Goal: Task Accomplishment & Management: Use online tool/utility

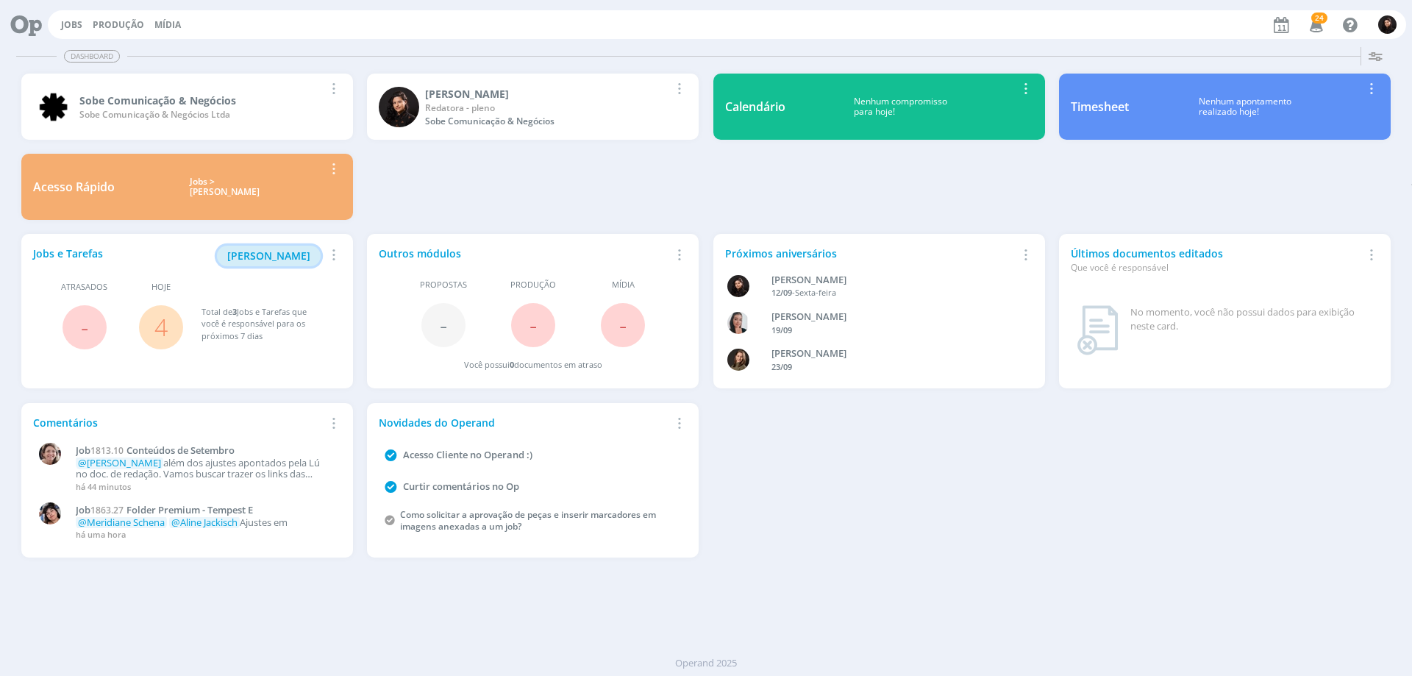
click at [272, 251] on span "[PERSON_NAME]" at bounding box center [268, 256] width 83 height 14
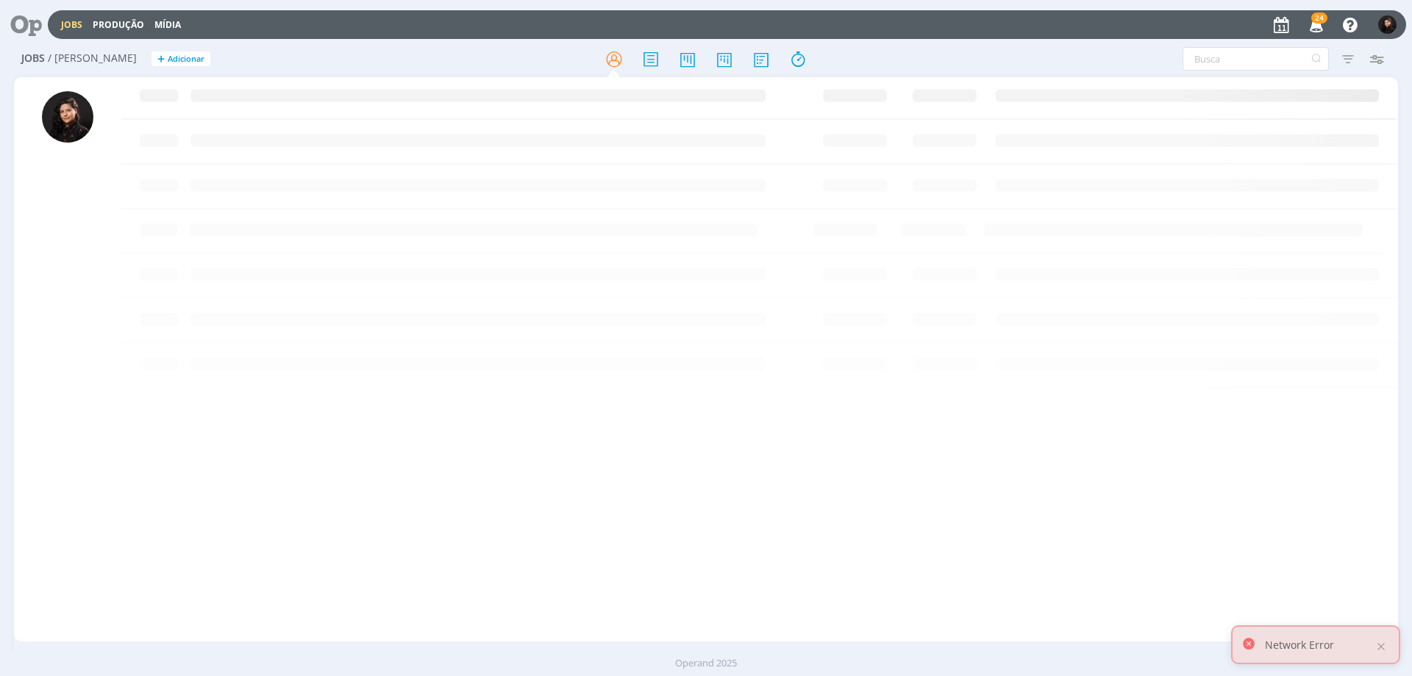
click at [69, 21] on link "Jobs" at bounding box center [71, 24] width 21 height 13
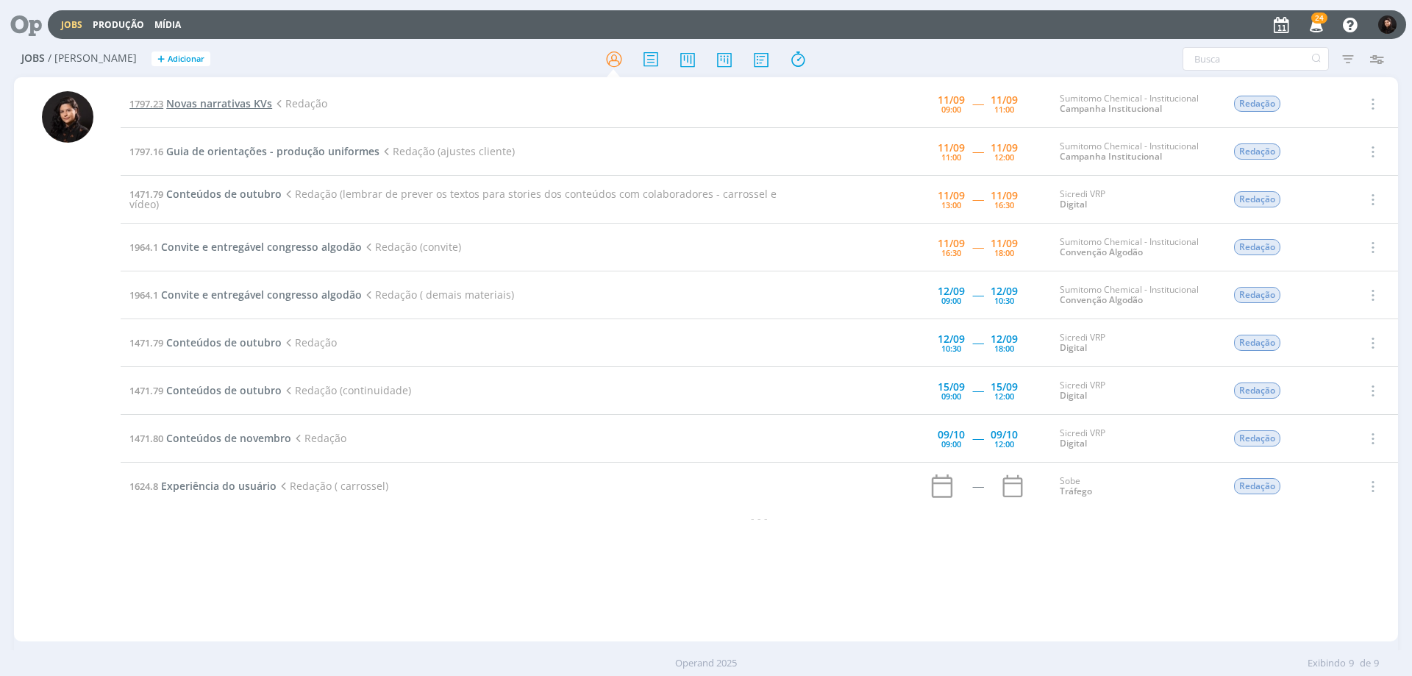
click at [161, 97] on span "1797.23" at bounding box center [146, 103] width 34 height 13
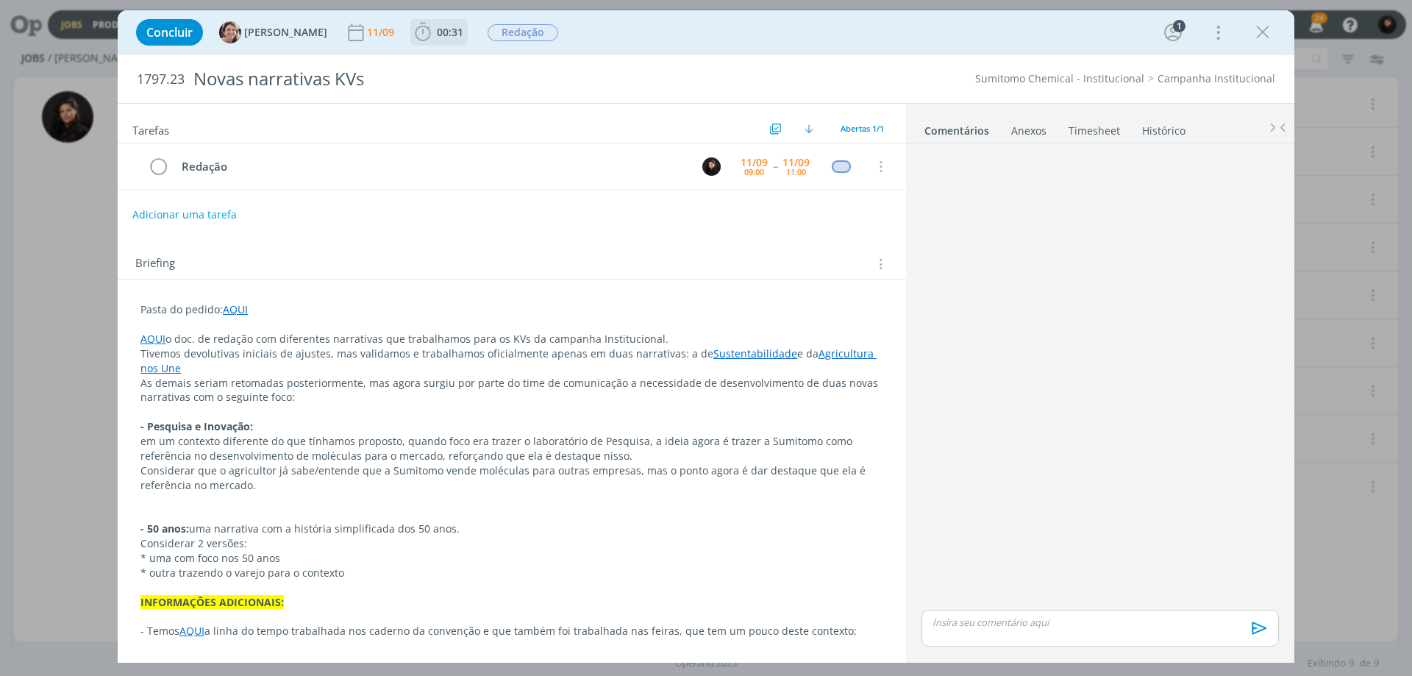
click at [437, 35] on span "00:31" at bounding box center [450, 32] width 26 height 14
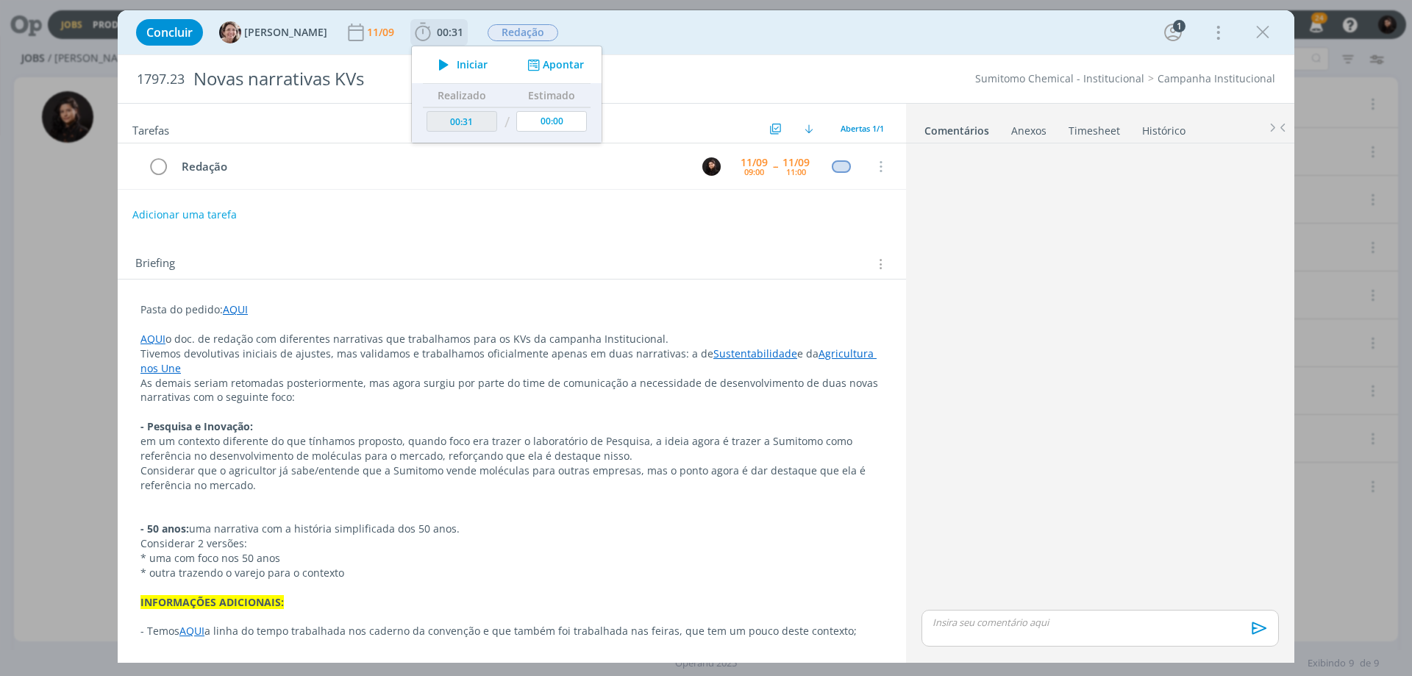
click at [433, 58] on icon "dialog" at bounding box center [444, 64] width 26 height 19
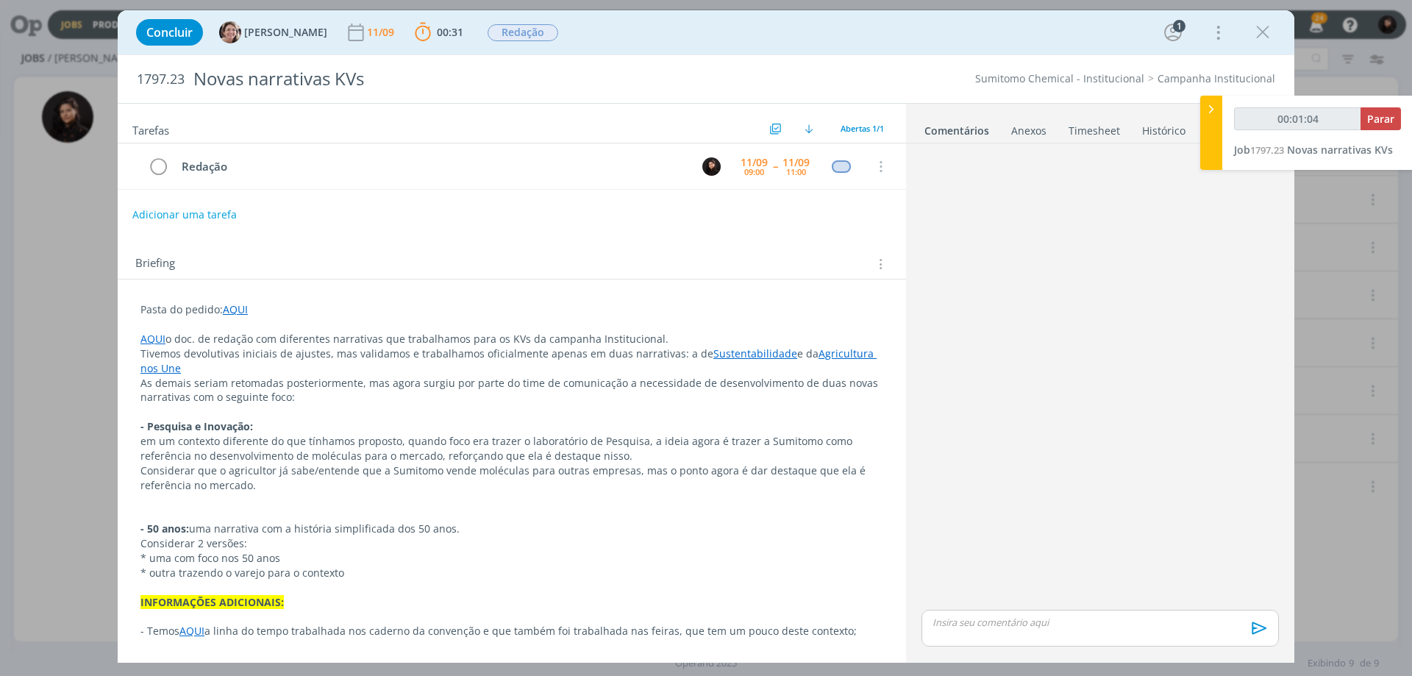
click at [349, 380] on p "As demais seriam retomadas posteriormente, mas agora surgiu por parte do time d…" at bounding box center [511, 390] width 743 height 29
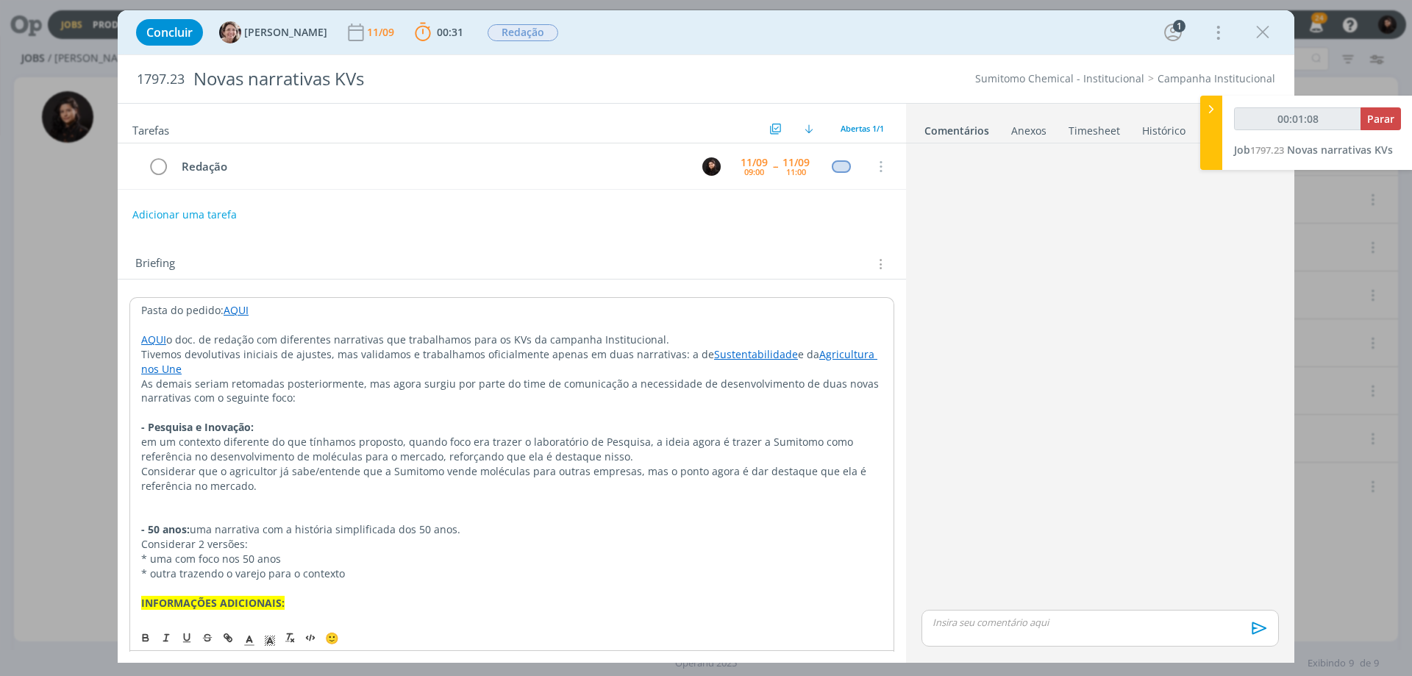
click at [154, 335] on link "AQUI" at bounding box center [153, 339] width 25 height 14
click at [186, 368] on link "[URL][DOMAIN_NAME]" at bounding box center [236, 367] width 111 height 19
click at [323, 399] on p "As demais seriam retomadas posteriormente, mas agora surgiu por parte do time d…" at bounding box center [511, 391] width 741 height 29
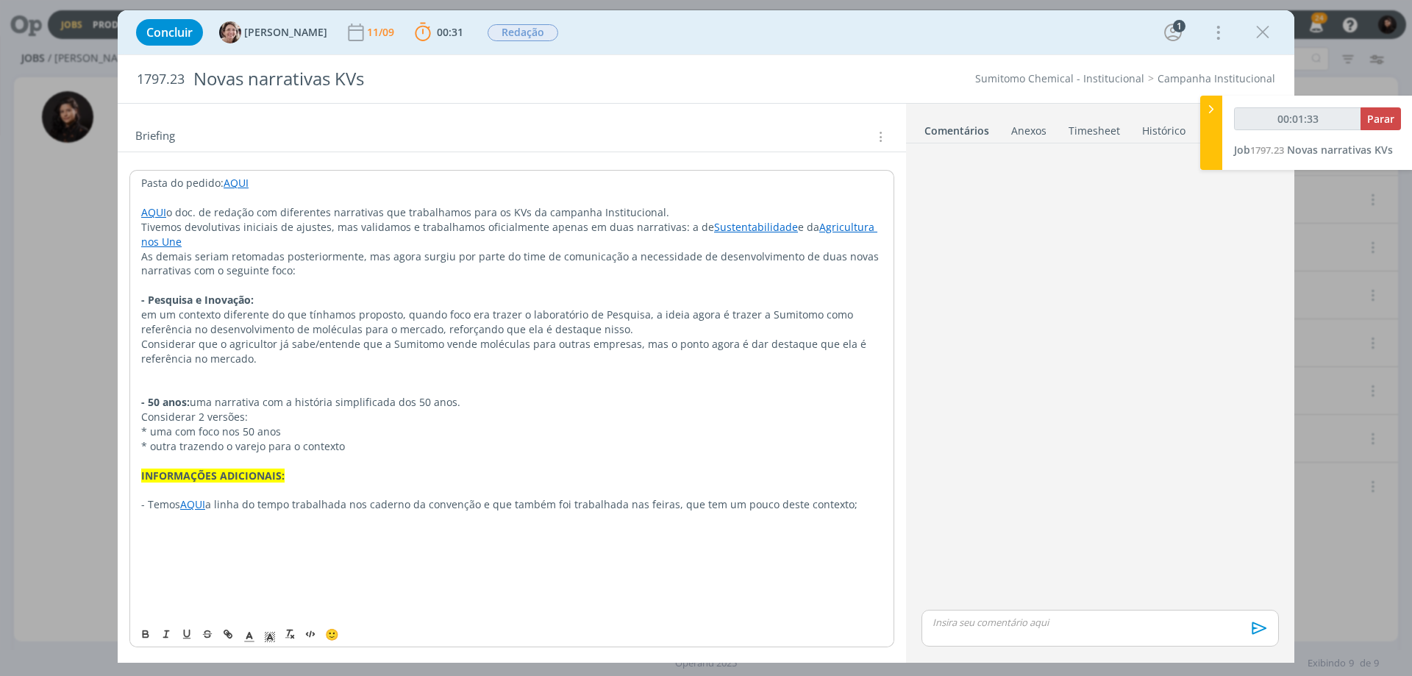
scroll to position [129, 0]
click at [244, 182] on link "AQUI" at bounding box center [236, 181] width 25 height 14
click at [266, 202] on link "[URL][DOMAIN_NAME]" at bounding box center [236, 209] width 111 height 19
click at [273, 305] on p "- Pesquisa e Inovação:" at bounding box center [511, 298] width 741 height 15
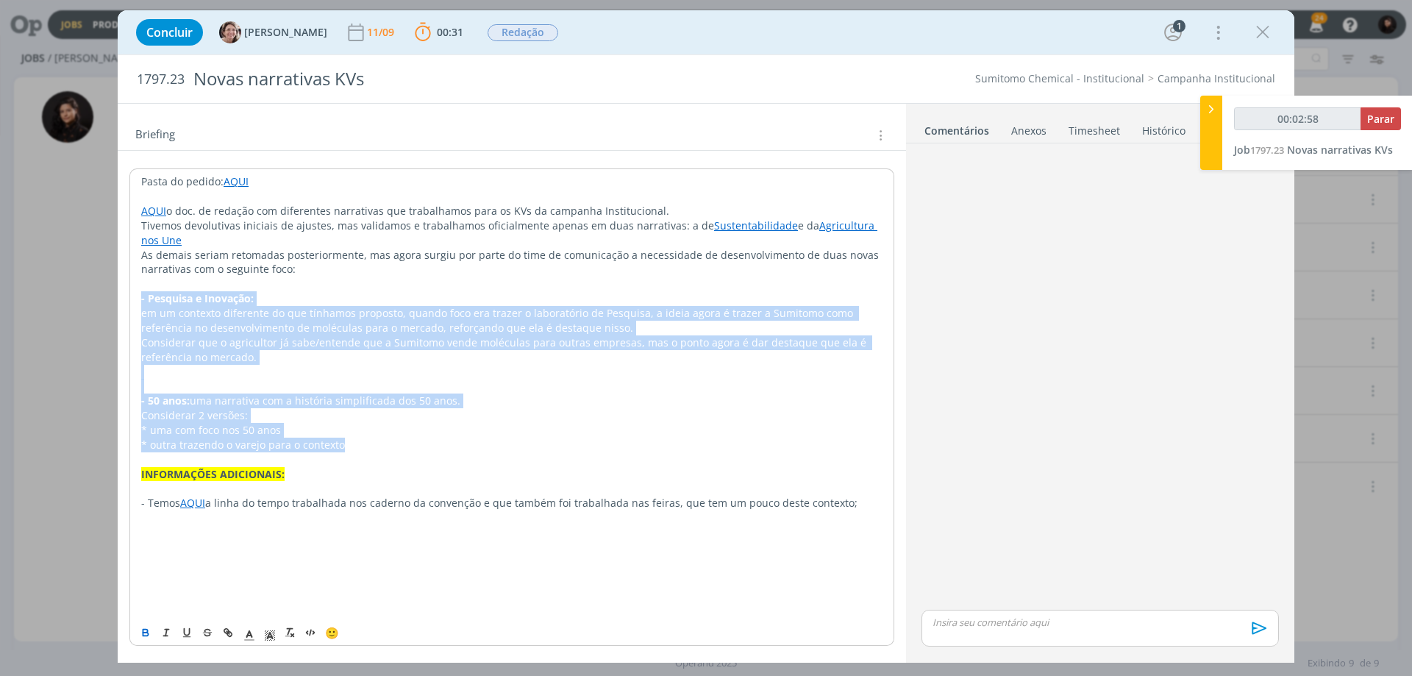
drag, startPoint x: 371, startPoint y: 439, endPoint x: 107, endPoint y: 293, distance: 301.3
click at [107, 293] on div "Concluir [PERSON_NAME] [DATE] 00:31 Parar Apontar Data * [DATE] Horas * 00:00 T…" at bounding box center [706, 338] width 1412 height 676
copy div "- Pesquisa e Inovação: em um contexto diferente do que tínhamos proposto, quand…"
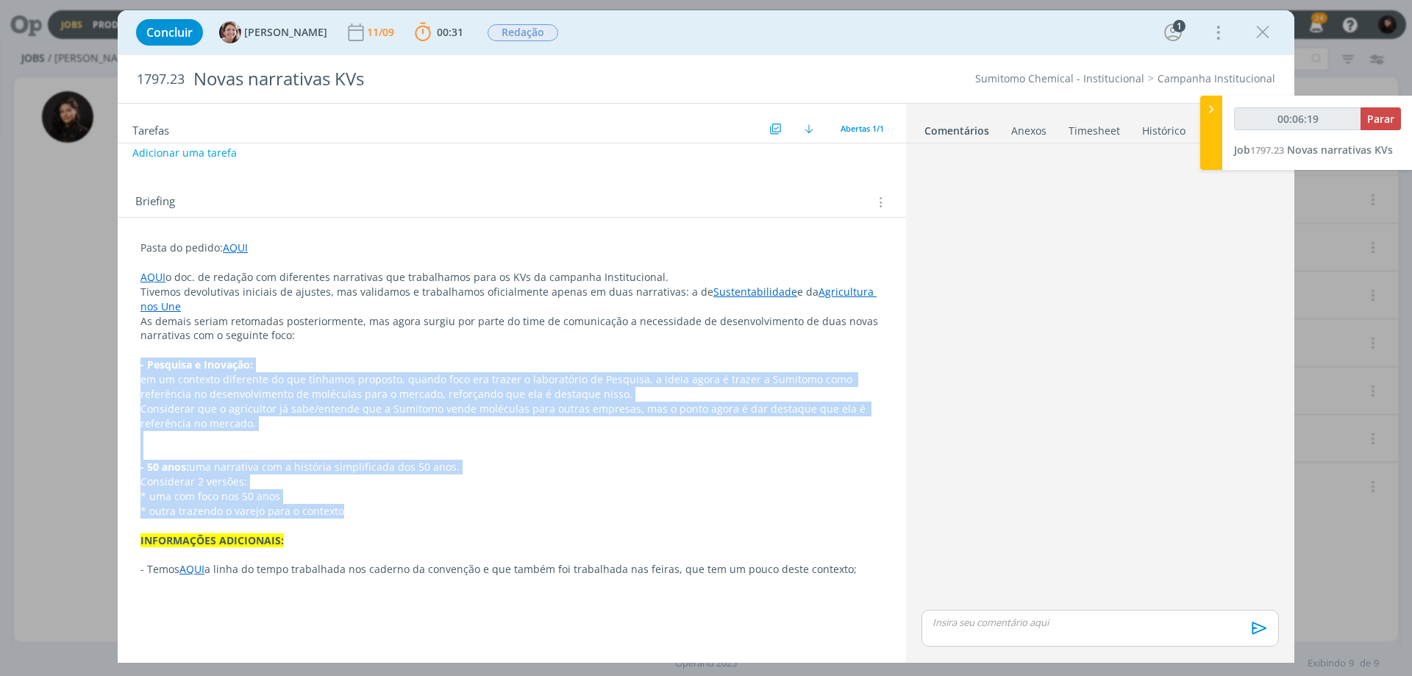
scroll to position [0, 0]
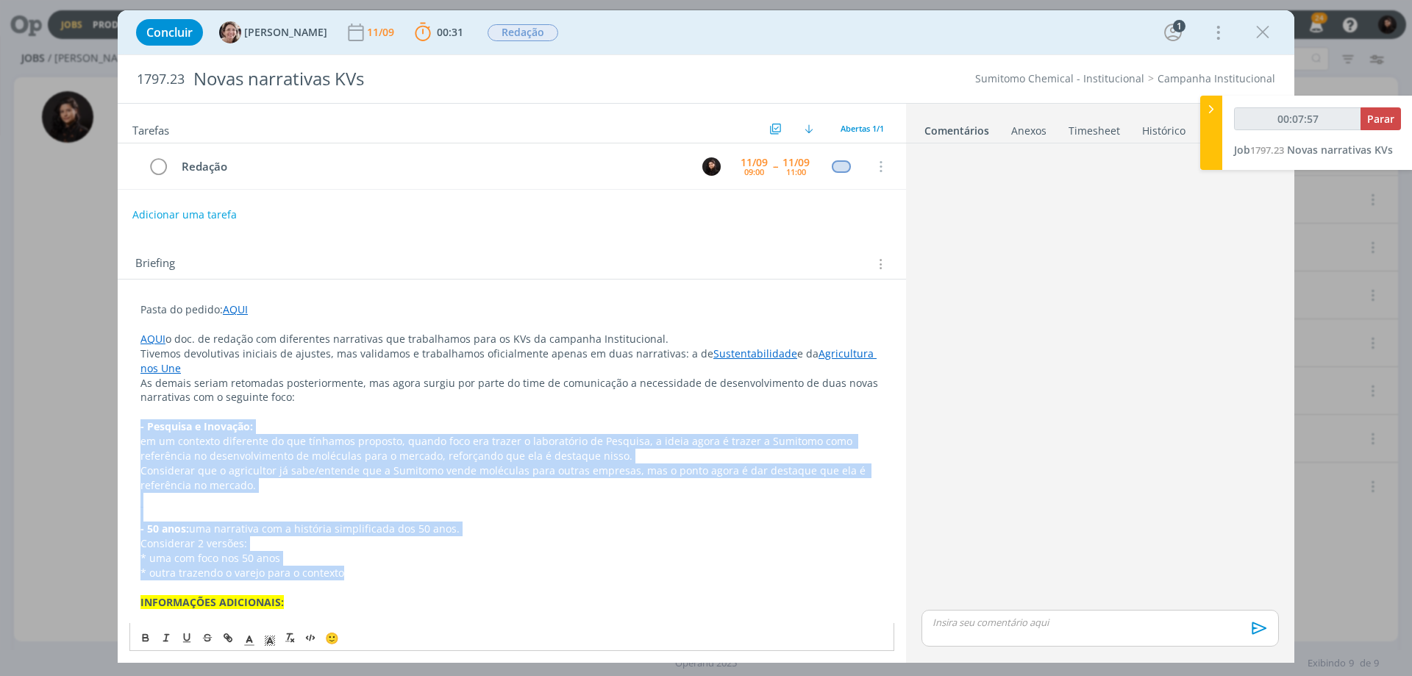
click at [274, 422] on p "- Pesquisa e Inovação:" at bounding box center [511, 426] width 743 height 15
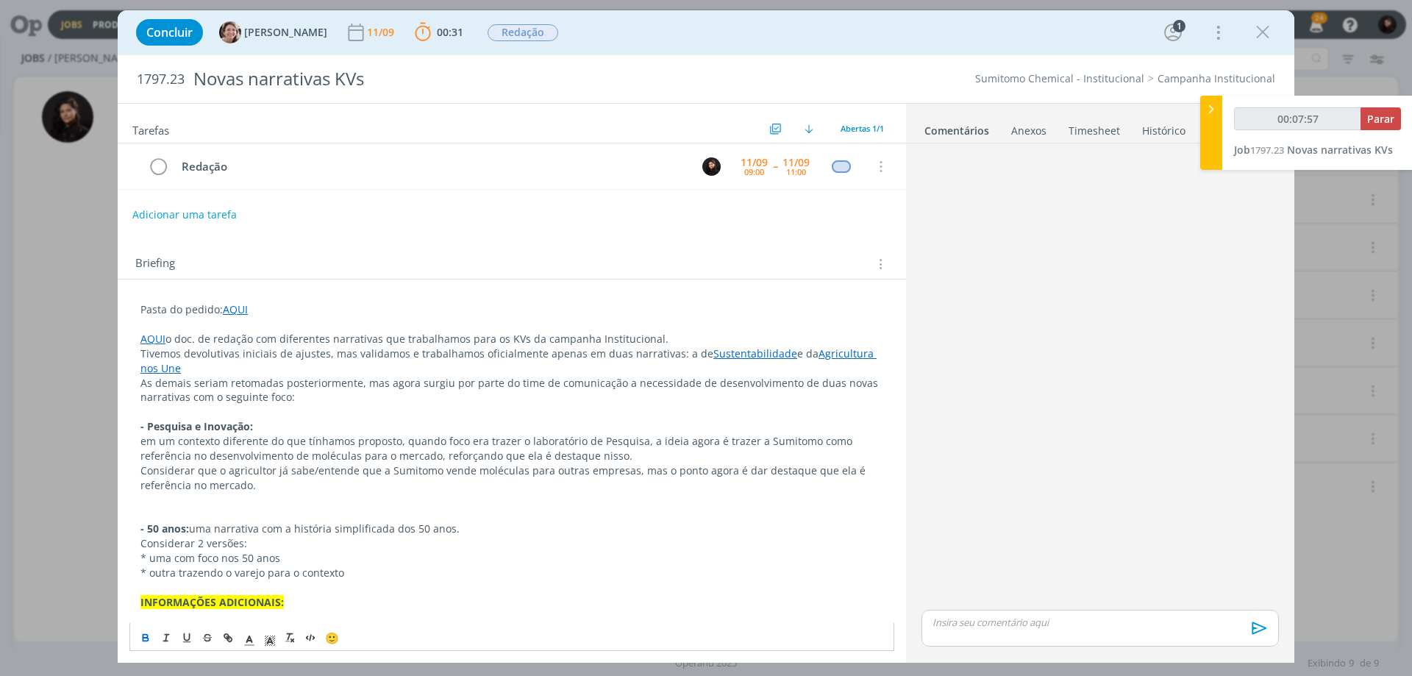
scroll to position [128, 0]
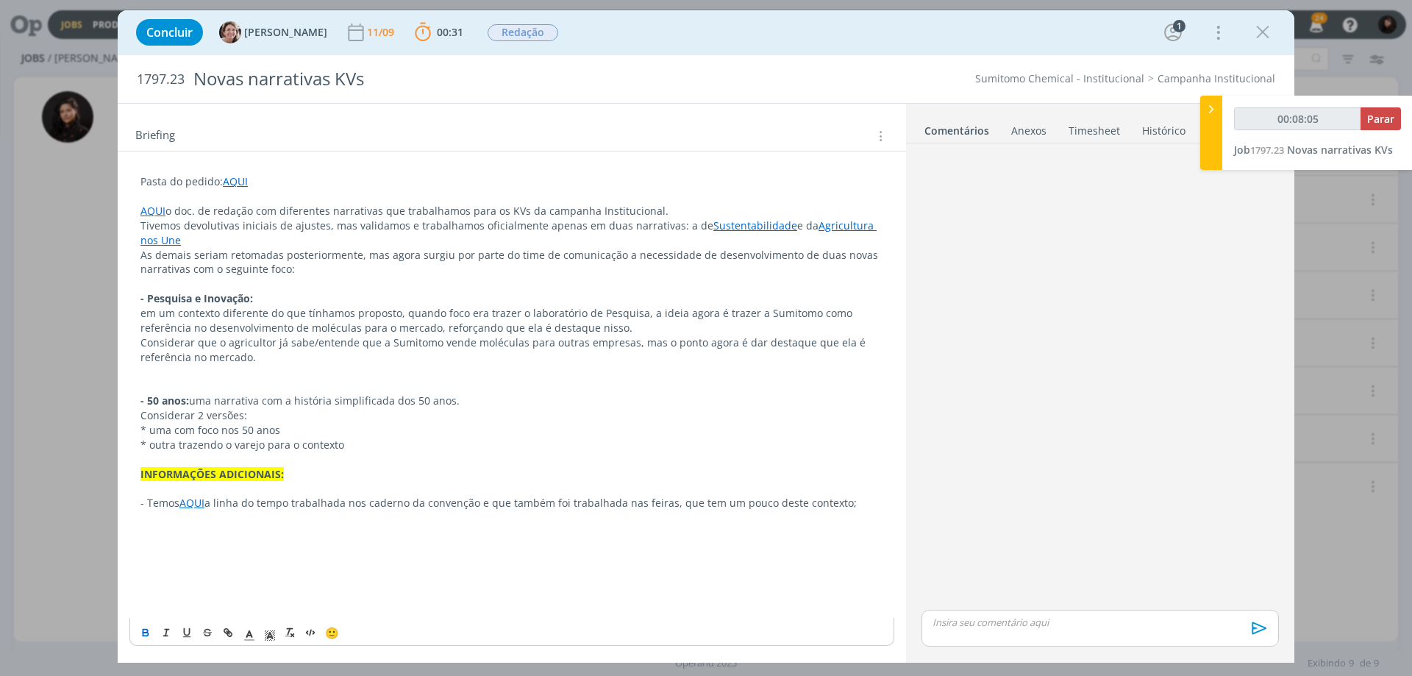
click at [198, 504] on link "AQUI" at bounding box center [191, 503] width 25 height 14
click at [217, 529] on link "http://=[URL][DOMAIN_NAME]" at bounding box center [254, 531] width 147 height 19
click at [450, 376] on p "dialog" at bounding box center [511, 372] width 743 height 15
click at [152, 238] on link "Agricultura nos Une" at bounding box center [508, 232] width 736 height 29
click at [474, 263] on link "[URL][DOMAIN_NAME]" at bounding box center [464, 268] width 111 height 19
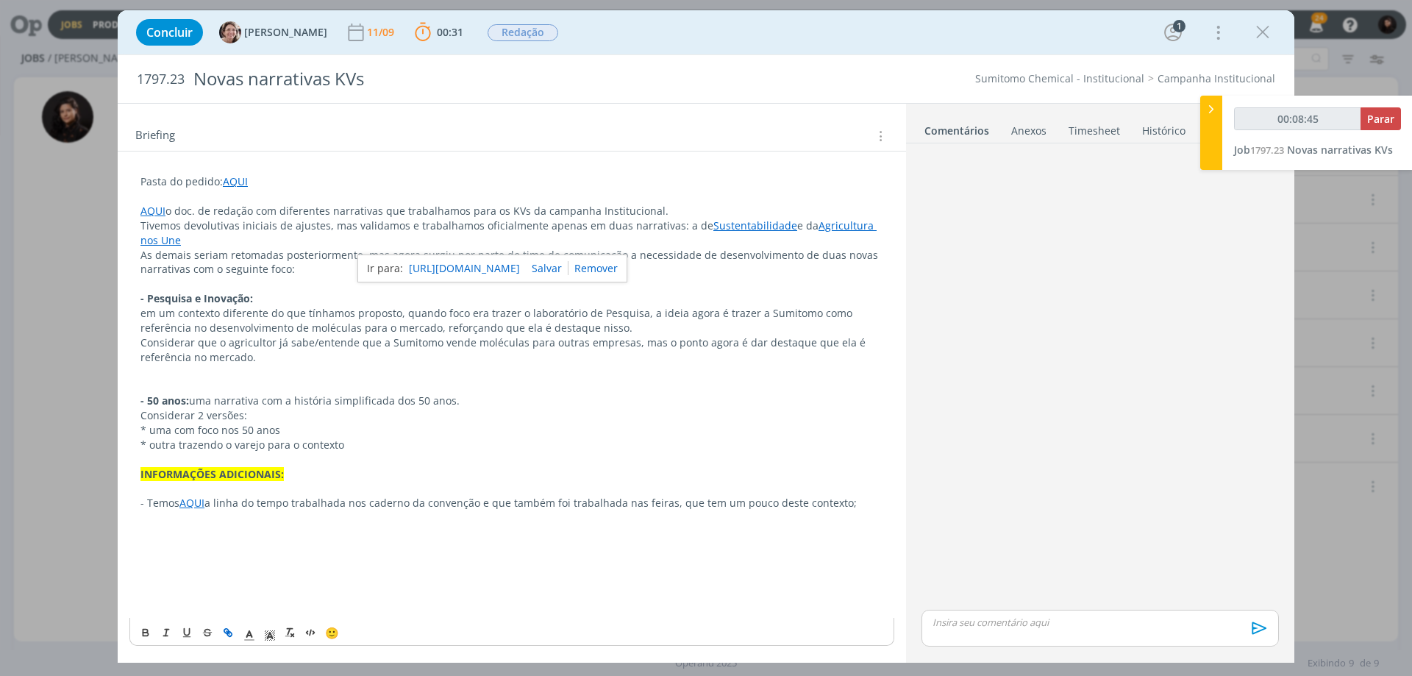
click at [329, 568] on p "dialog" at bounding box center [511, 562] width 743 height 15
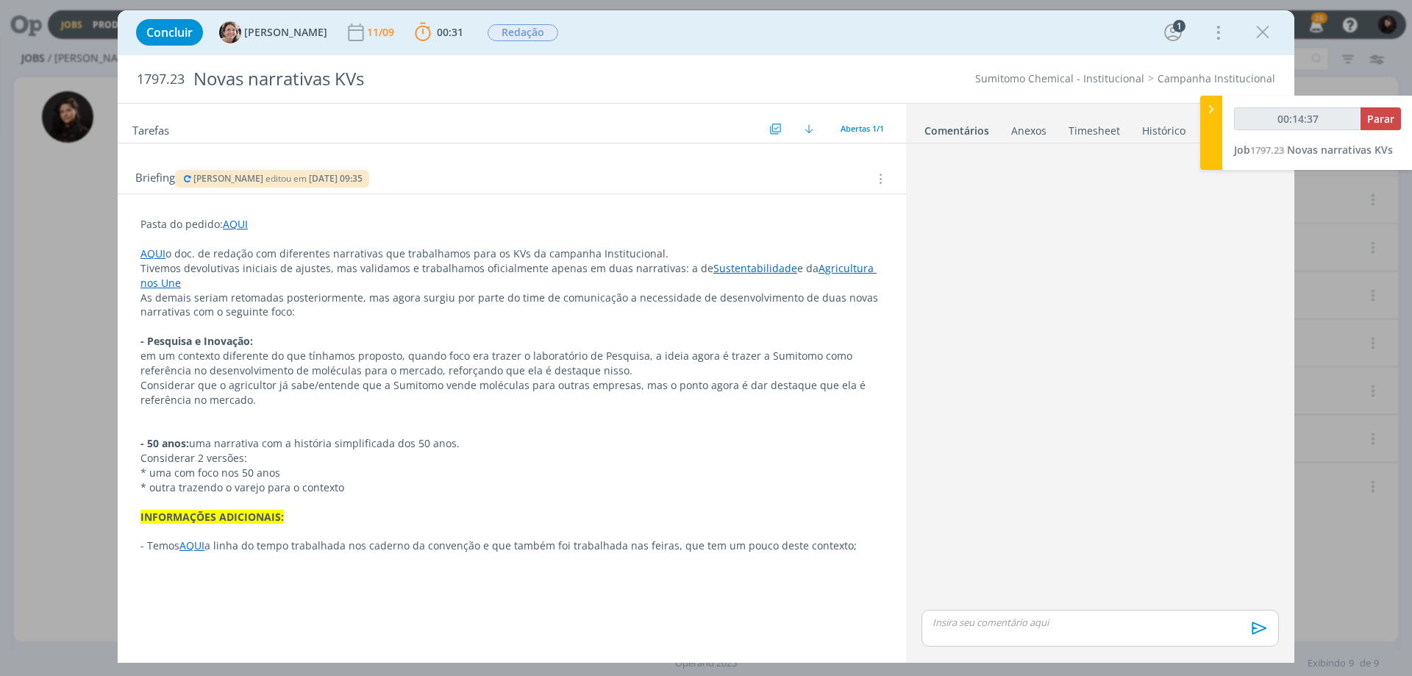
scroll to position [85, 0]
click at [191, 178] on icon "dialog" at bounding box center [188, 178] width 12 height 9
click at [1373, 114] on span "Parar" at bounding box center [1380, 119] width 27 height 14
type input "00:16:00"
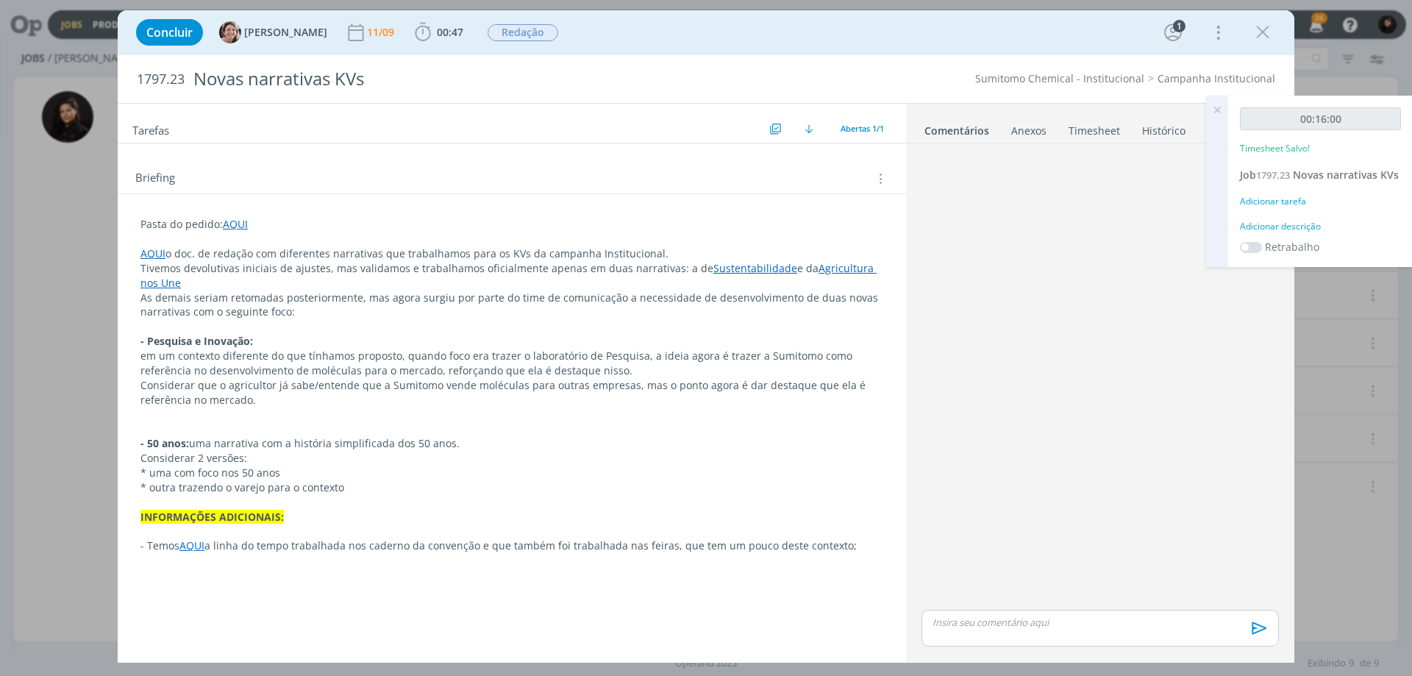
click at [1260, 233] on div "Adicionar descrição" at bounding box center [1320, 226] width 161 height 13
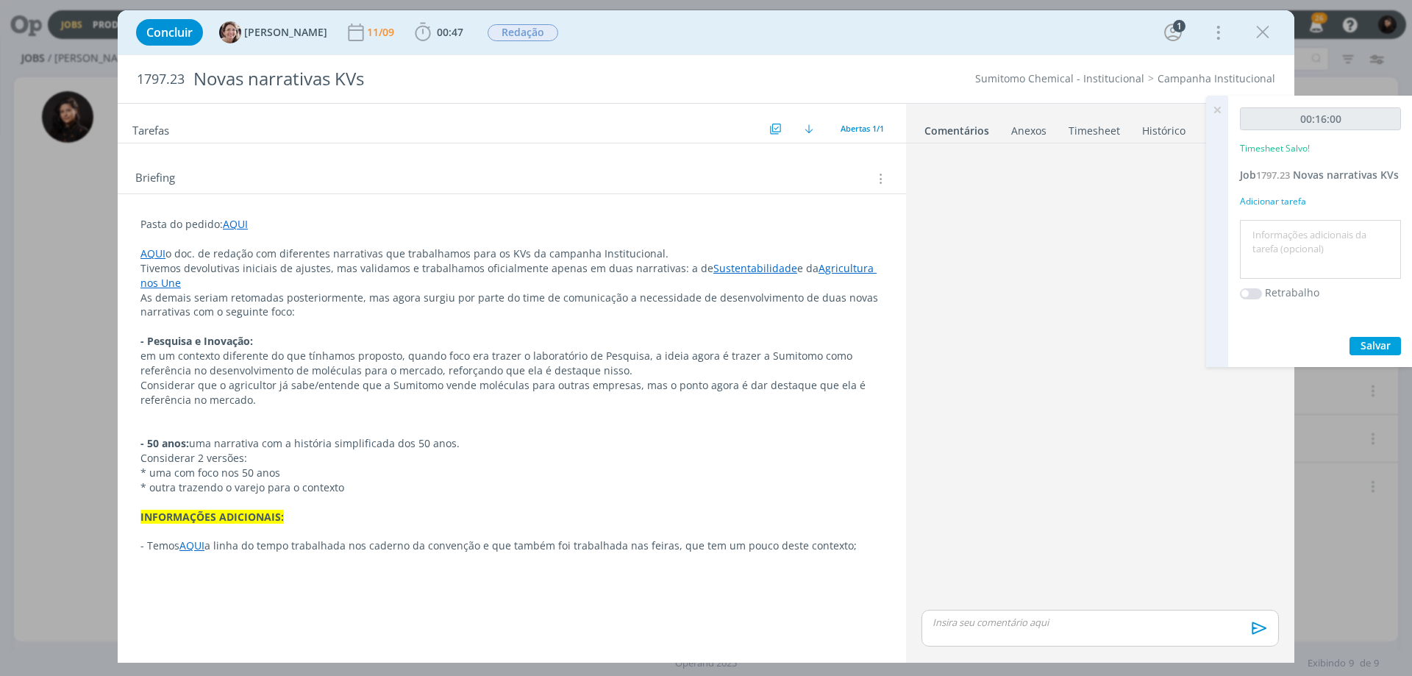
click at [1264, 256] on textarea at bounding box center [1321, 250] width 154 height 52
type textarea "Redação"
click at [1363, 352] on span "Salvar" at bounding box center [1376, 345] width 30 height 14
click at [1214, 109] on icon at bounding box center [1217, 110] width 26 height 29
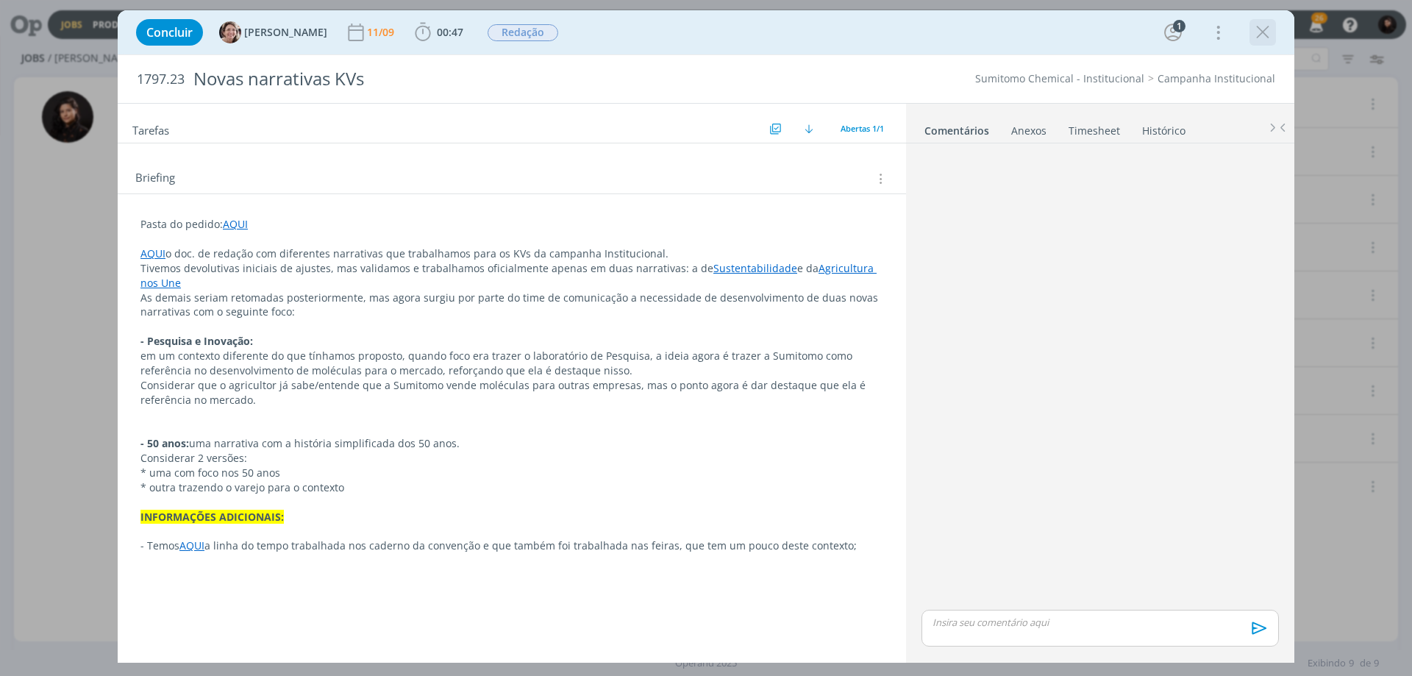
click at [1259, 38] on icon "dialog" at bounding box center [1263, 32] width 22 height 22
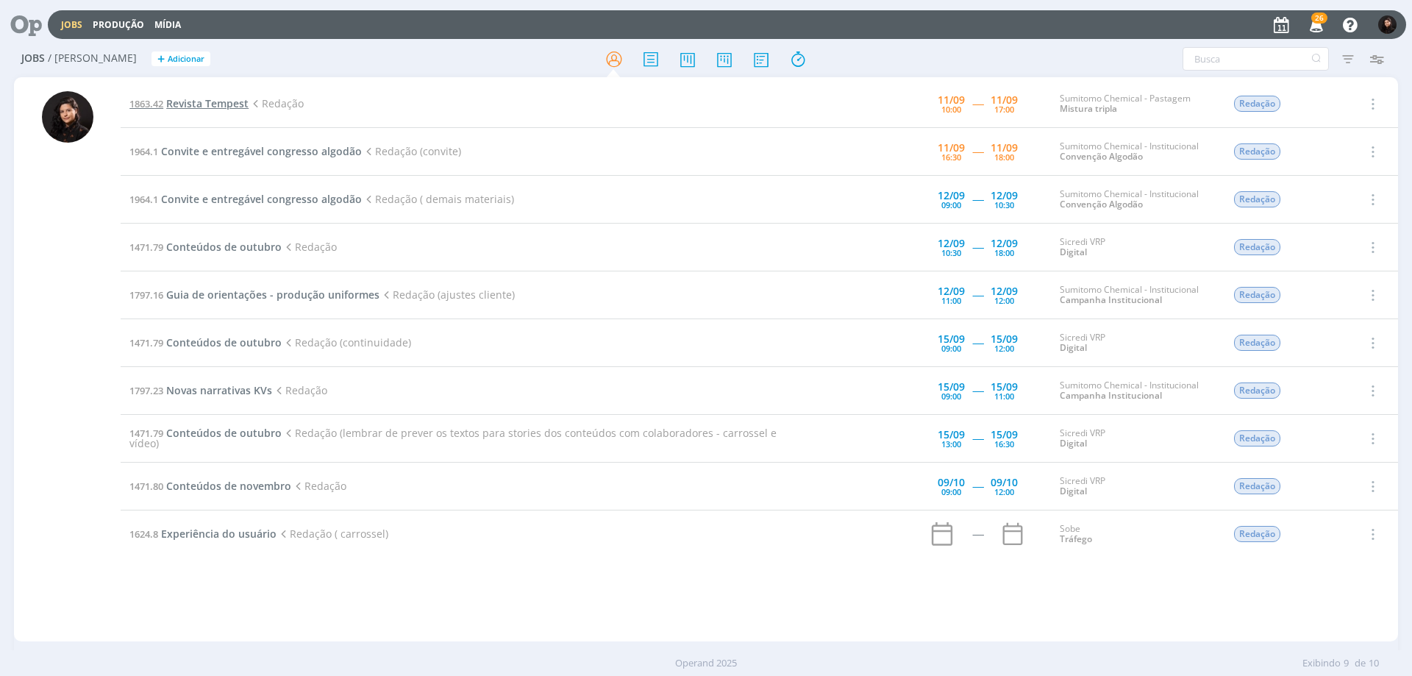
click at [186, 107] on span "Revista Tempest" at bounding box center [207, 103] width 82 height 14
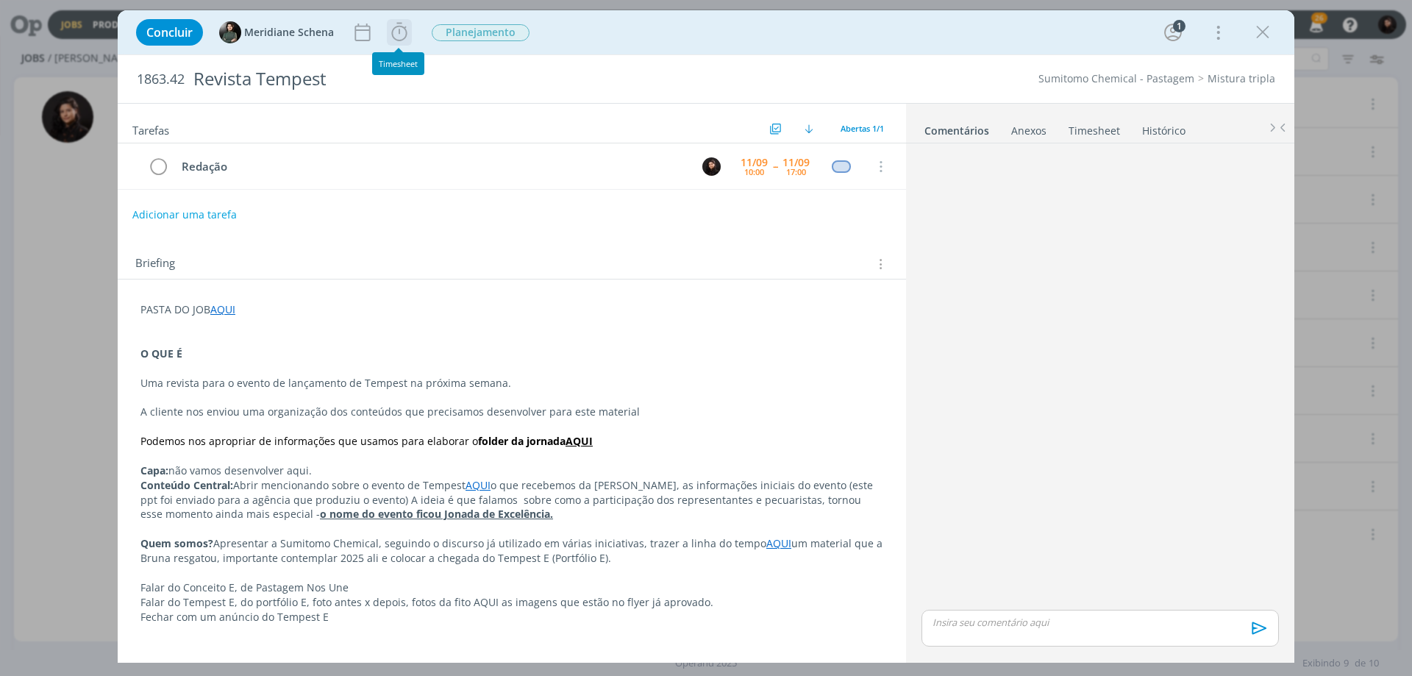
click at [401, 26] on icon "dialog" at bounding box center [398, 32] width 15 height 18
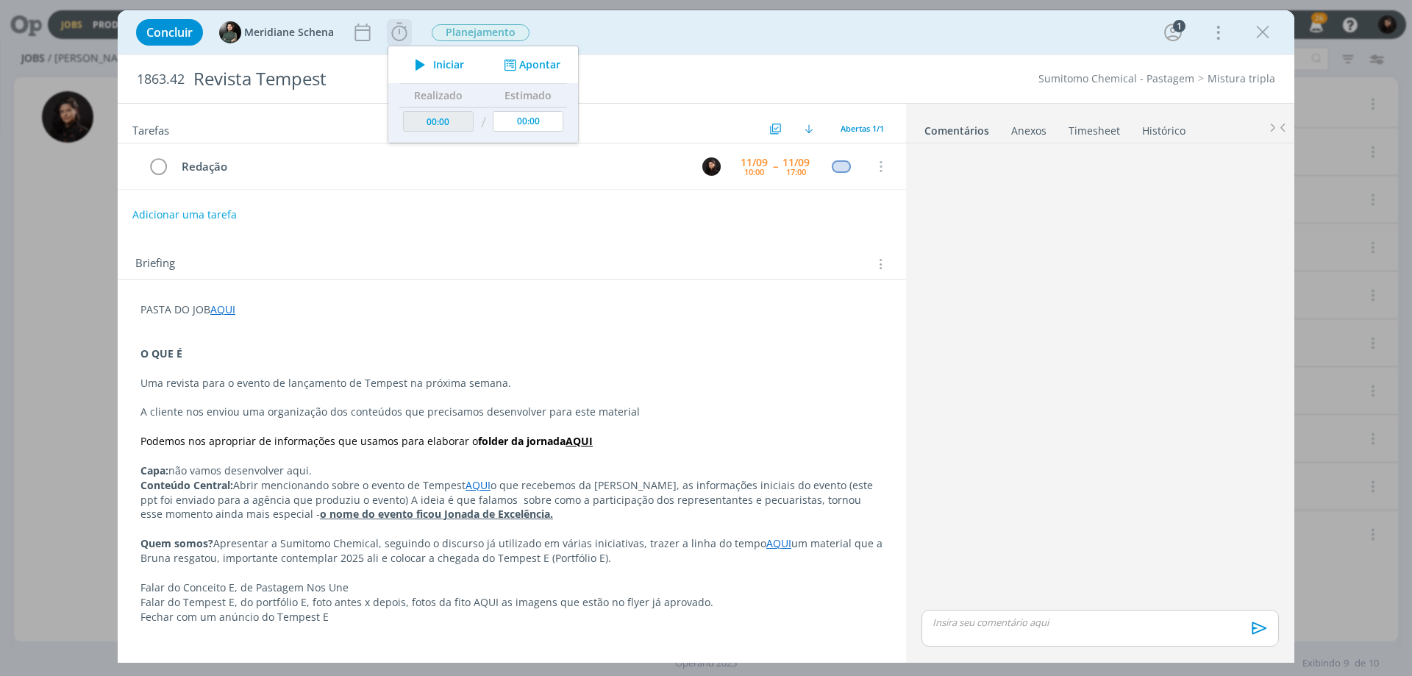
click at [455, 63] on span "Iniciar" at bounding box center [448, 65] width 31 height 10
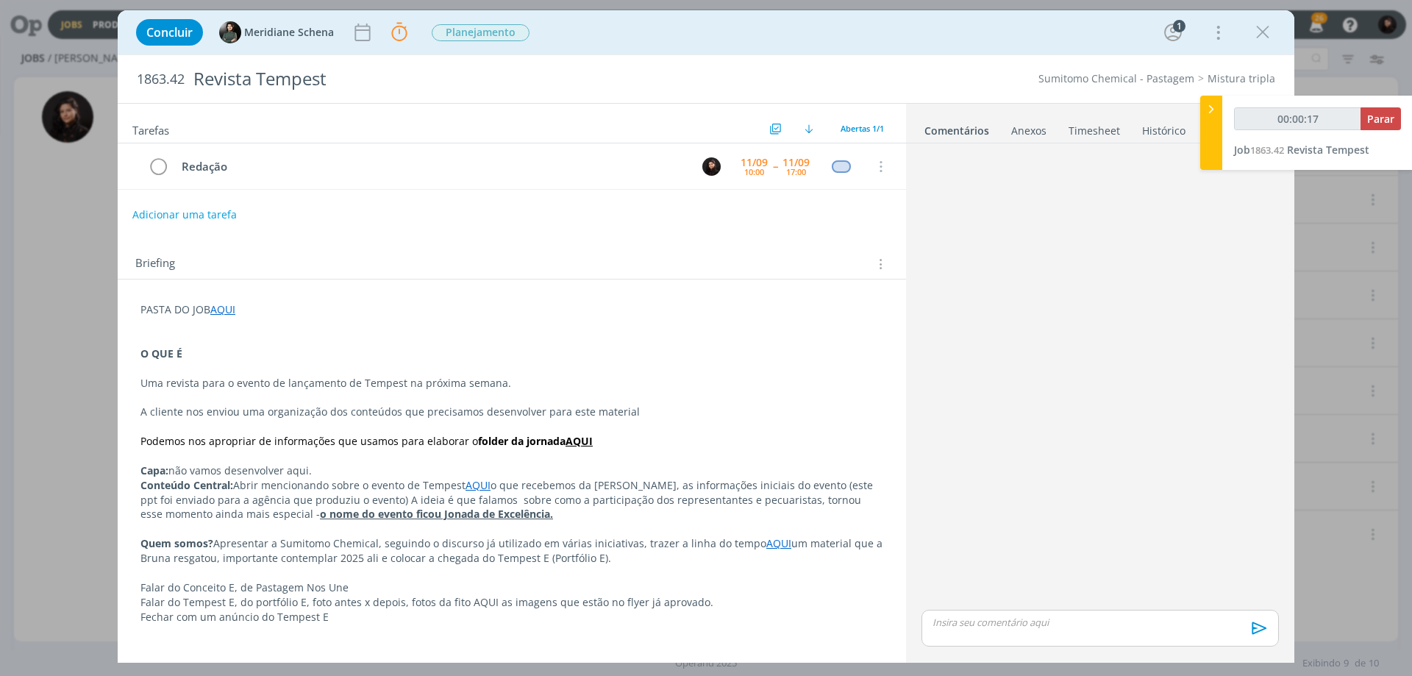
click at [363, 341] on p "dialog" at bounding box center [511, 339] width 743 height 15
click at [416, 577] on p "dialog" at bounding box center [511, 573] width 743 height 15
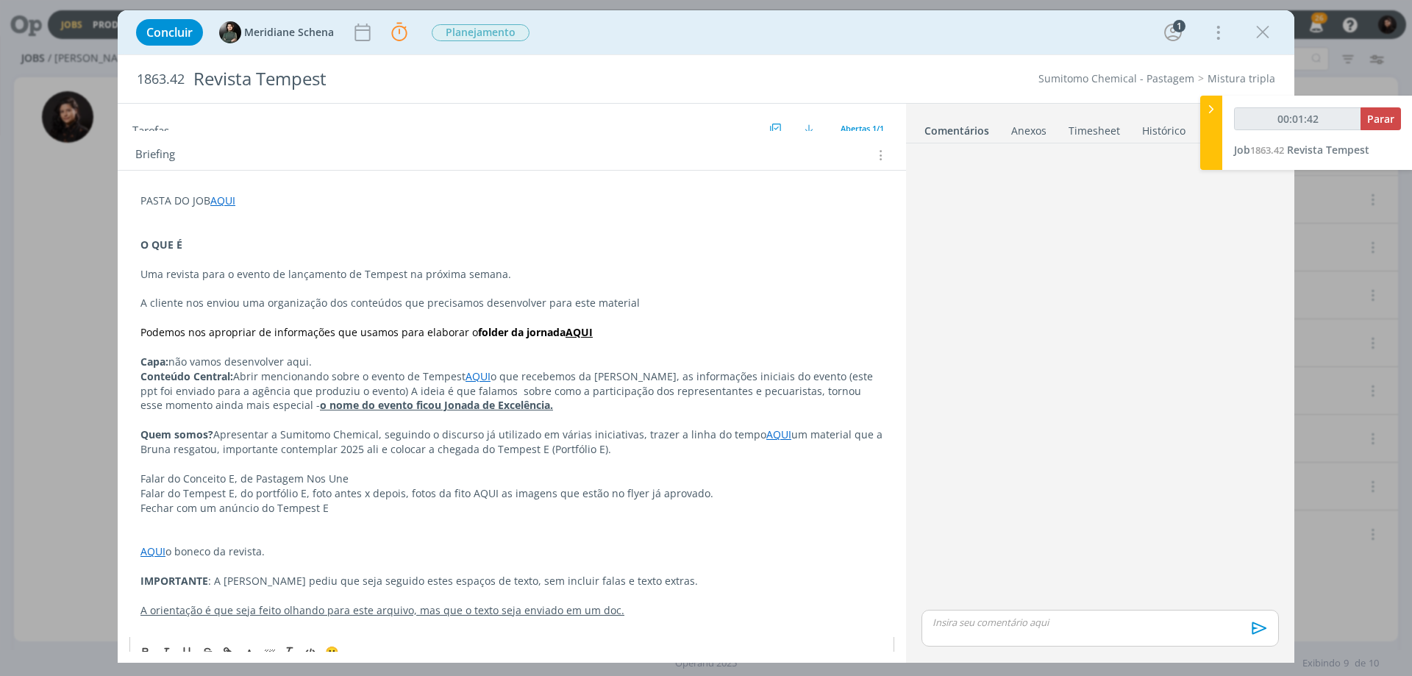
scroll to position [128, 0]
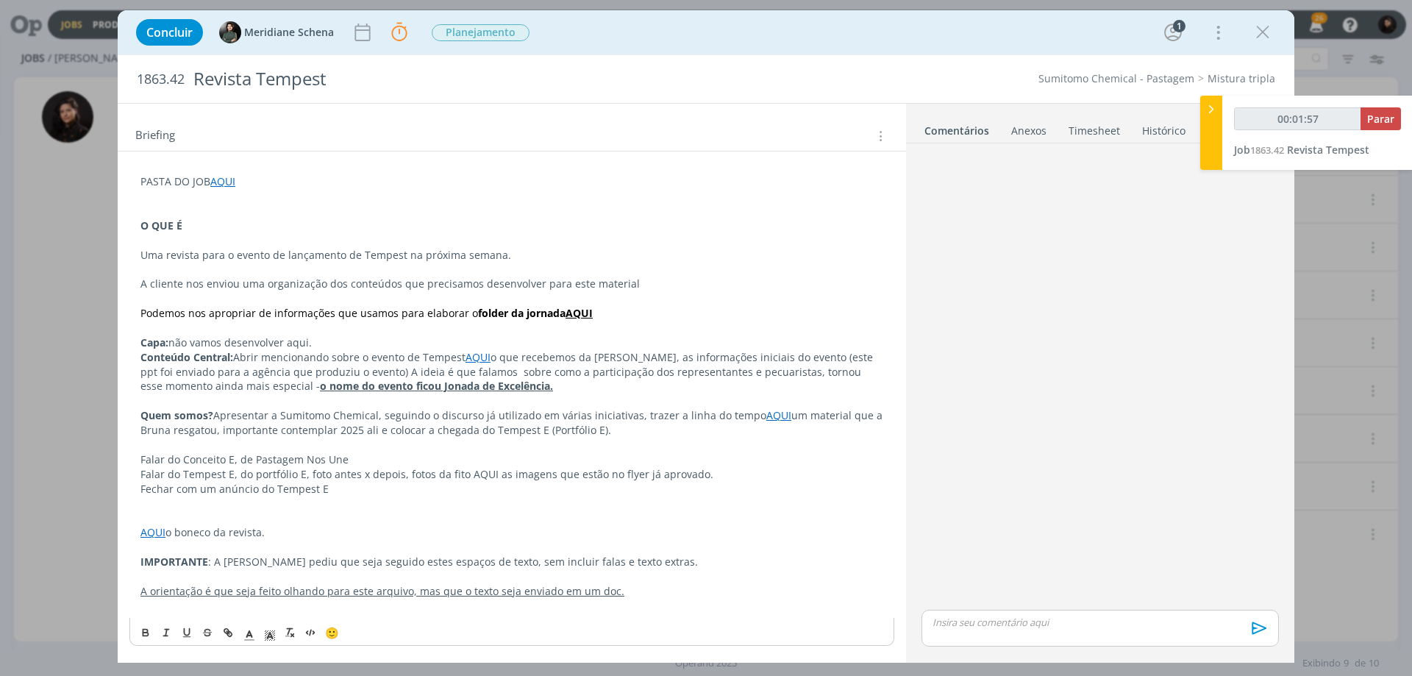
click at [154, 530] on link "AQUI" at bounding box center [152, 532] width 25 height 14
click at [232, 563] on link "[URL][DOMAIN_NAME]" at bounding box center [236, 560] width 111 height 19
click at [340, 470] on p "Falar do Tempest E, do portfólio E, foto antes x depois, fotos da fito AQUI as …" at bounding box center [511, 474] width 743 height 15
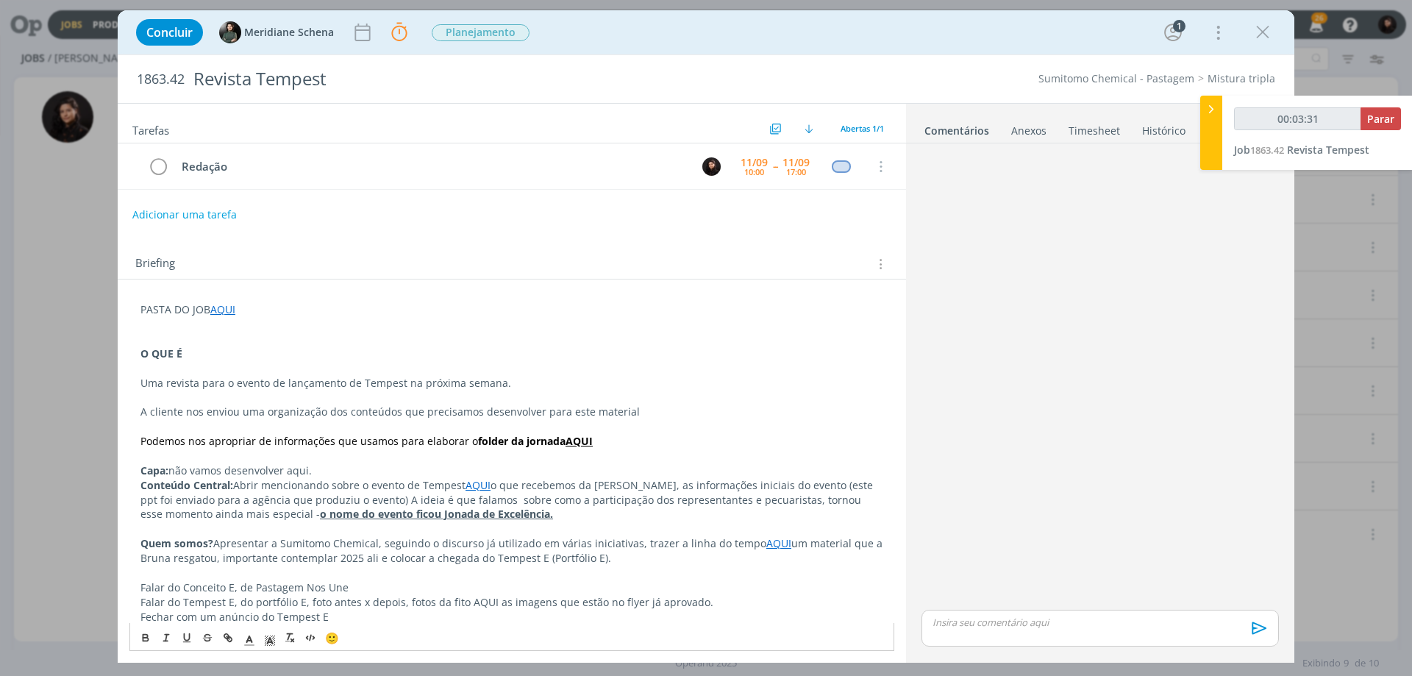
click at [224, 309] on link "AQUI" at bounding box center [222, 309] width 25 height 14
click at [246, 343] on link "[URL][DOMAIN_NAME]" at bounding box center [236, 337] width 111 height 19
click at [172, 80] on span "1863.42" at bounding box center [161, 79] width 48 height 16
copy span "1863.42"
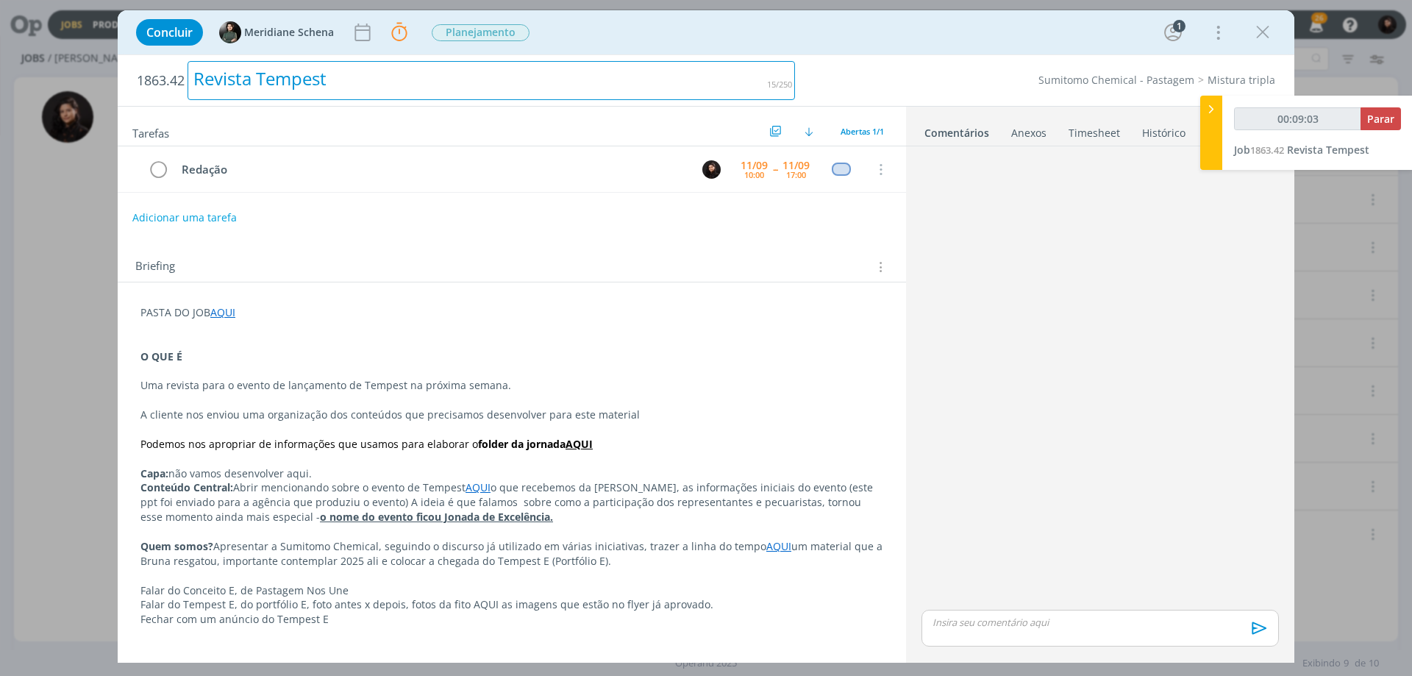
click at [243, 83] on div "Revista Tempest" at bounding box center [492, 80] width 608 height 39
copy div "Revista Tempest"
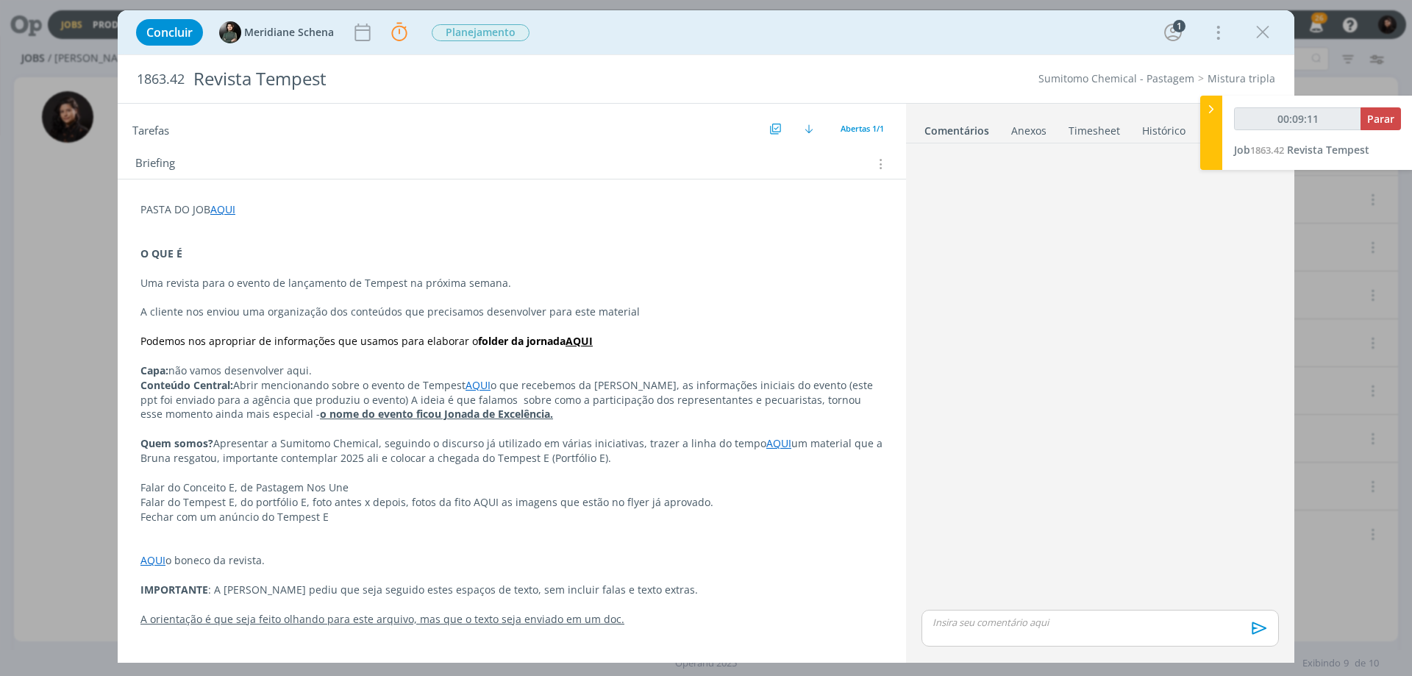
scroll to position [100, 0]
drag, startPoint x: 334, startPoint y: 519, endPoint x: 129, endPoint y: 373, distance: 251.0
click at [129, 373] on div "PASTA DO JOB AQUI O QUE É Uma revista para o evento de lançamento de Tempest na…" at bounding box center [511, 421] width 765 height 449
copy div "Capa: não vamos desenvolver aqui. Conteúdo Central: Abrir mencionando sobre o e…"
click at [399, 304] on p "dialog" at bounding box center [511, 297] width 743 height 15
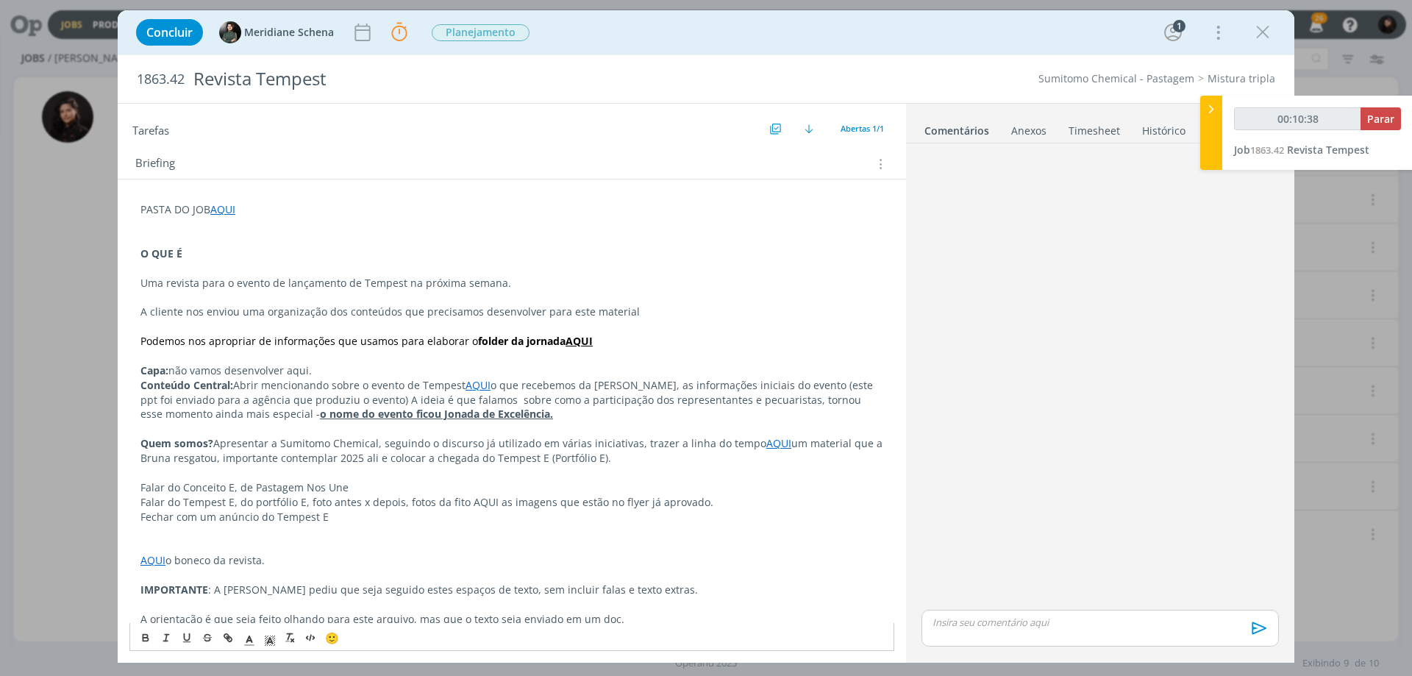
click at [157, 559] on link "AQUI" at bounding box center [152, 560] width 25 height 14
click at [231, 579] on link "[URL][DOMAIN_NAME]" at bounding box center [236, 588] width 111 height 19
click at [469, 222] on p "dialog" at bounding box center [511, 224] width 743 height 15
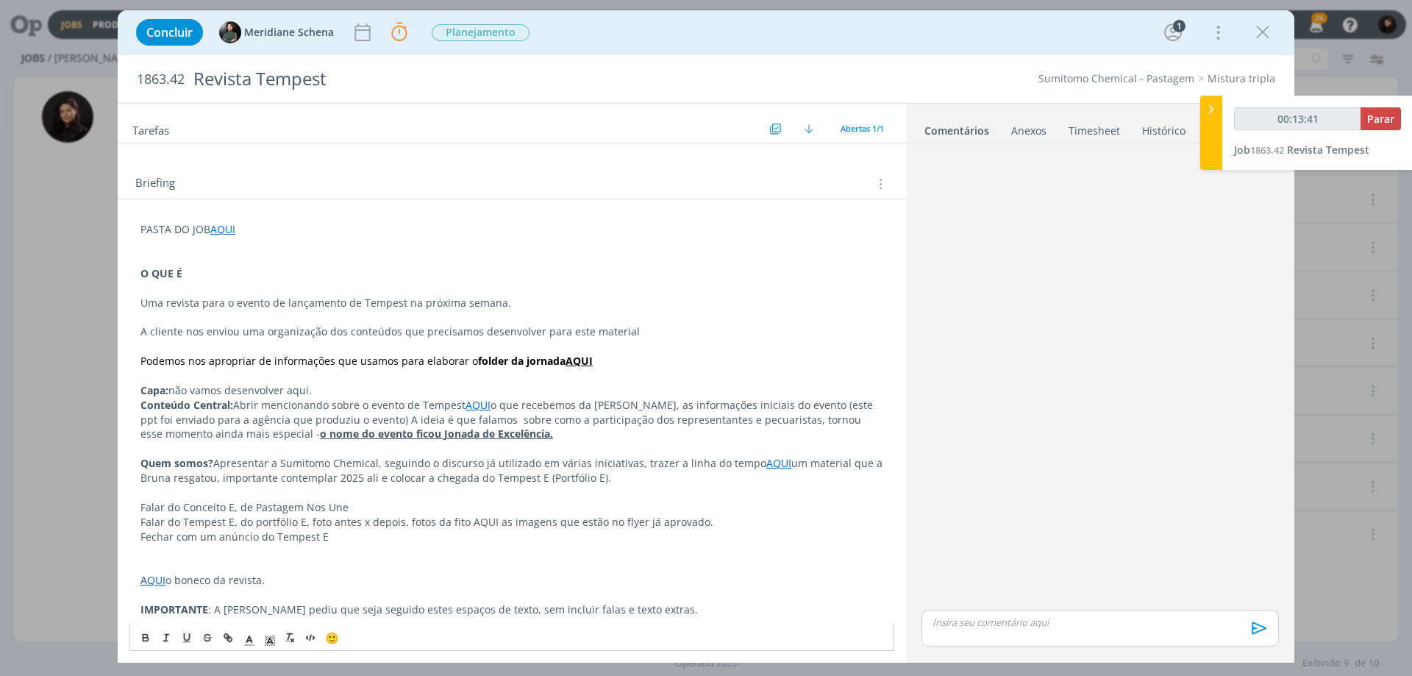
scroll to position [54, 0]
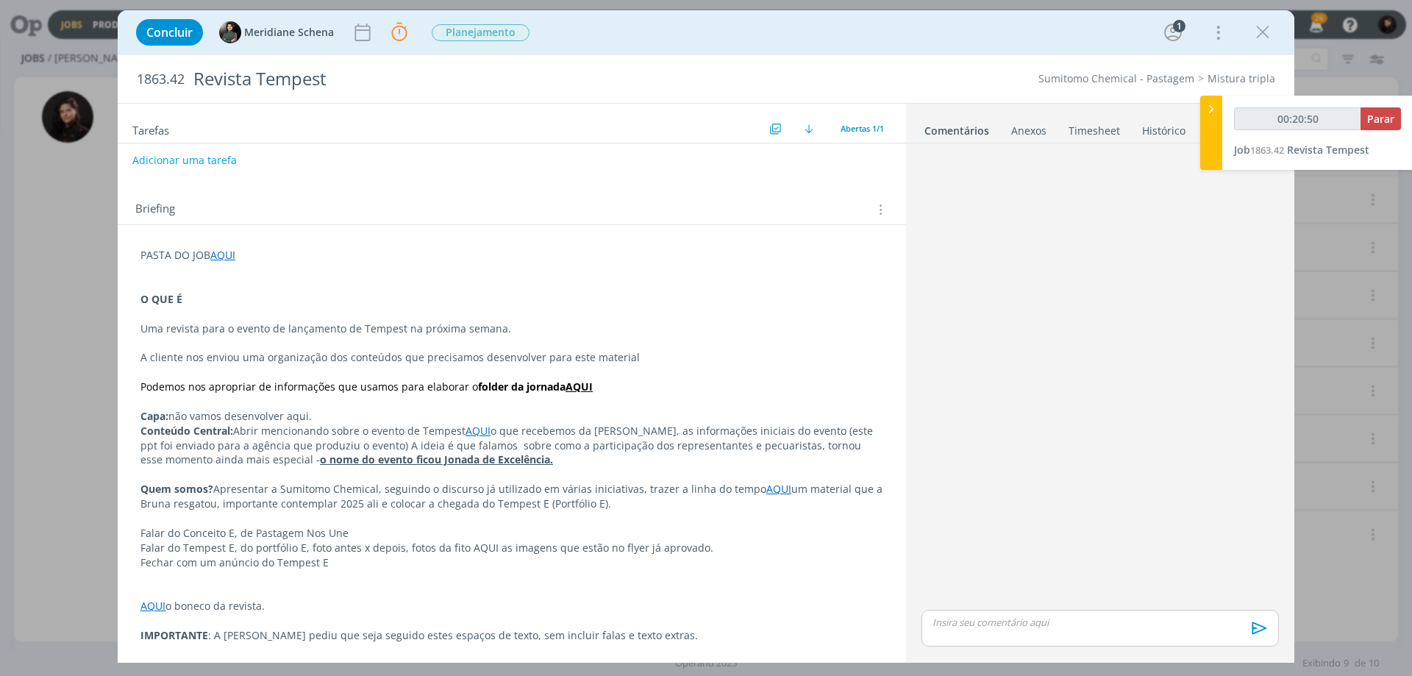
click at [308, 399] on p "dialog" at bounding box center [511, 401] width 743 height 15
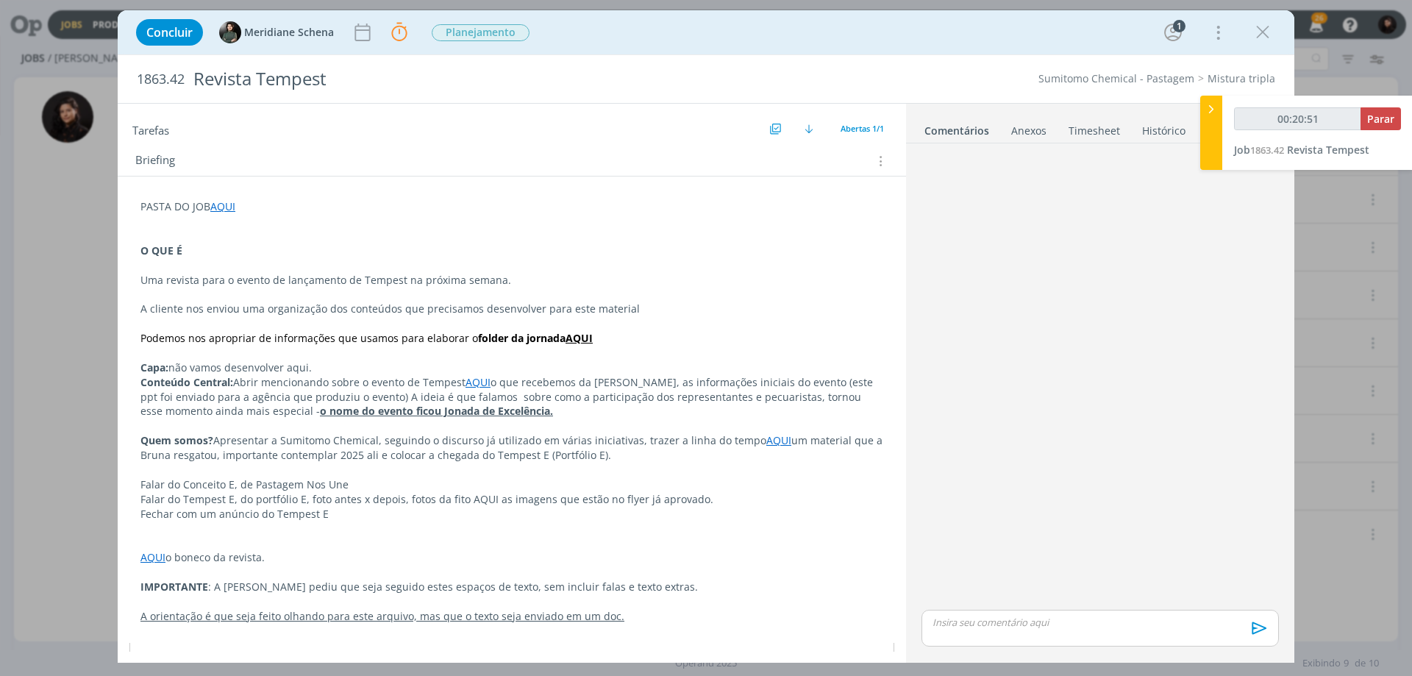
scroll to position [128, 0]
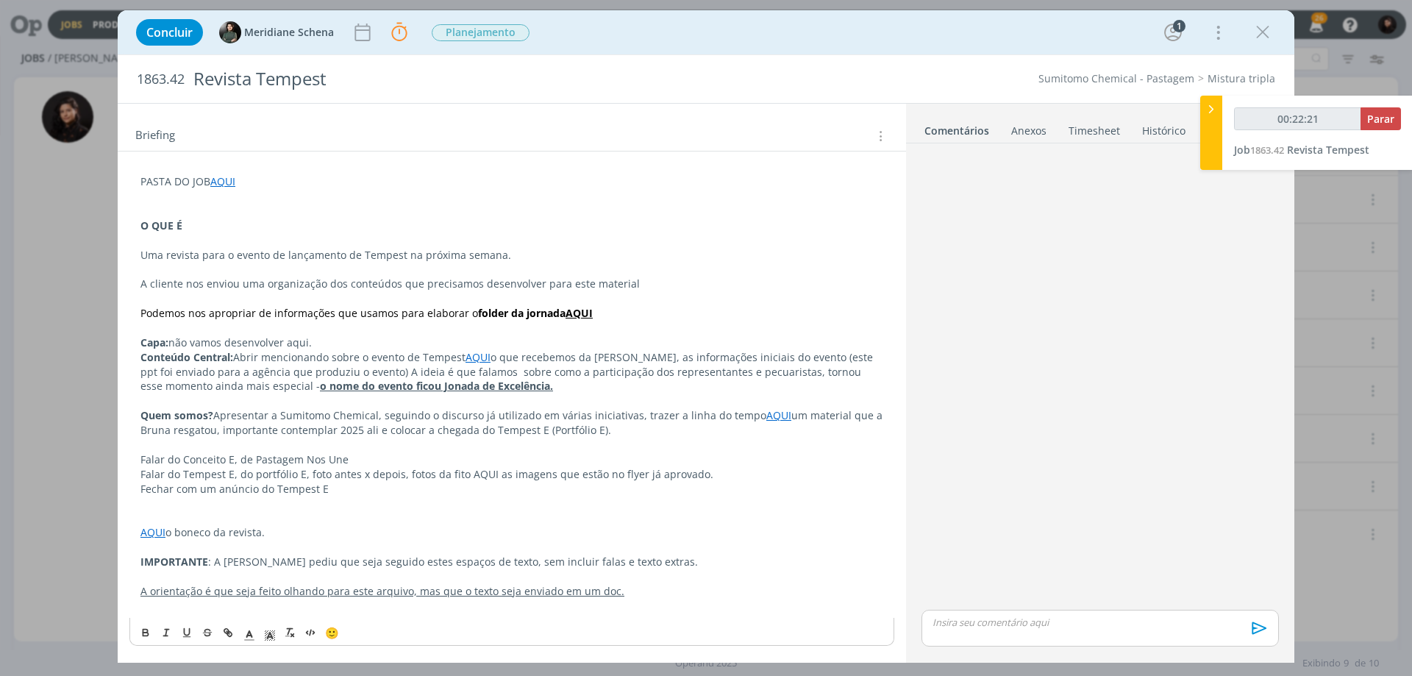
click at [338, 342] on p "Capa: não vamos desenvolver aqui." at bounding box center [511, 342] width 743 height 15
click at [560, 353] on p "Conteúdo Central: Abrir mencionando sobre o evento de Tempest AQUI o que recebe…" at bounding box center [511, 372] width 743 height 44
type input "01:06:59"
